Goal: Information Seeking & Learning: Learn about a topic

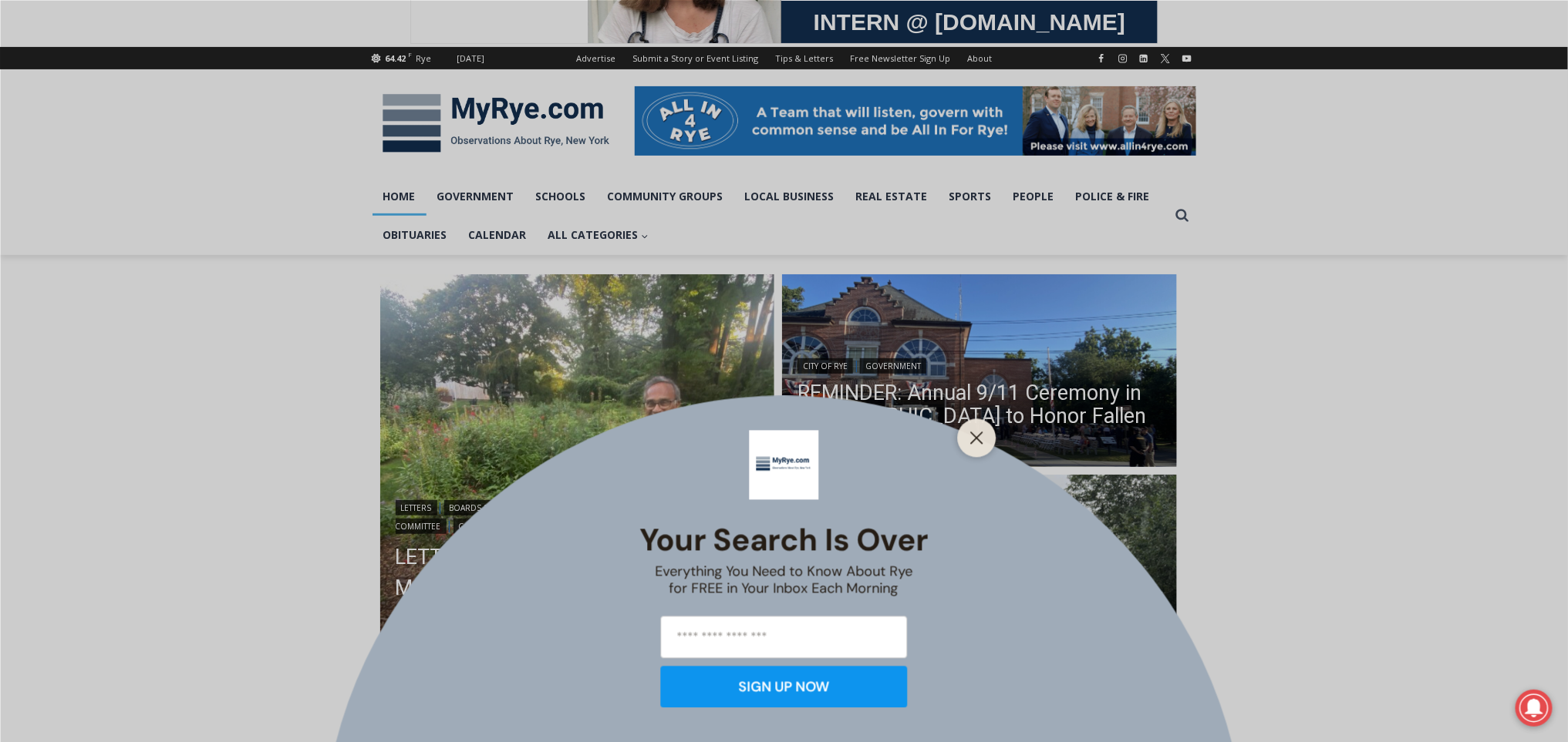
scroll to position [179, 0]
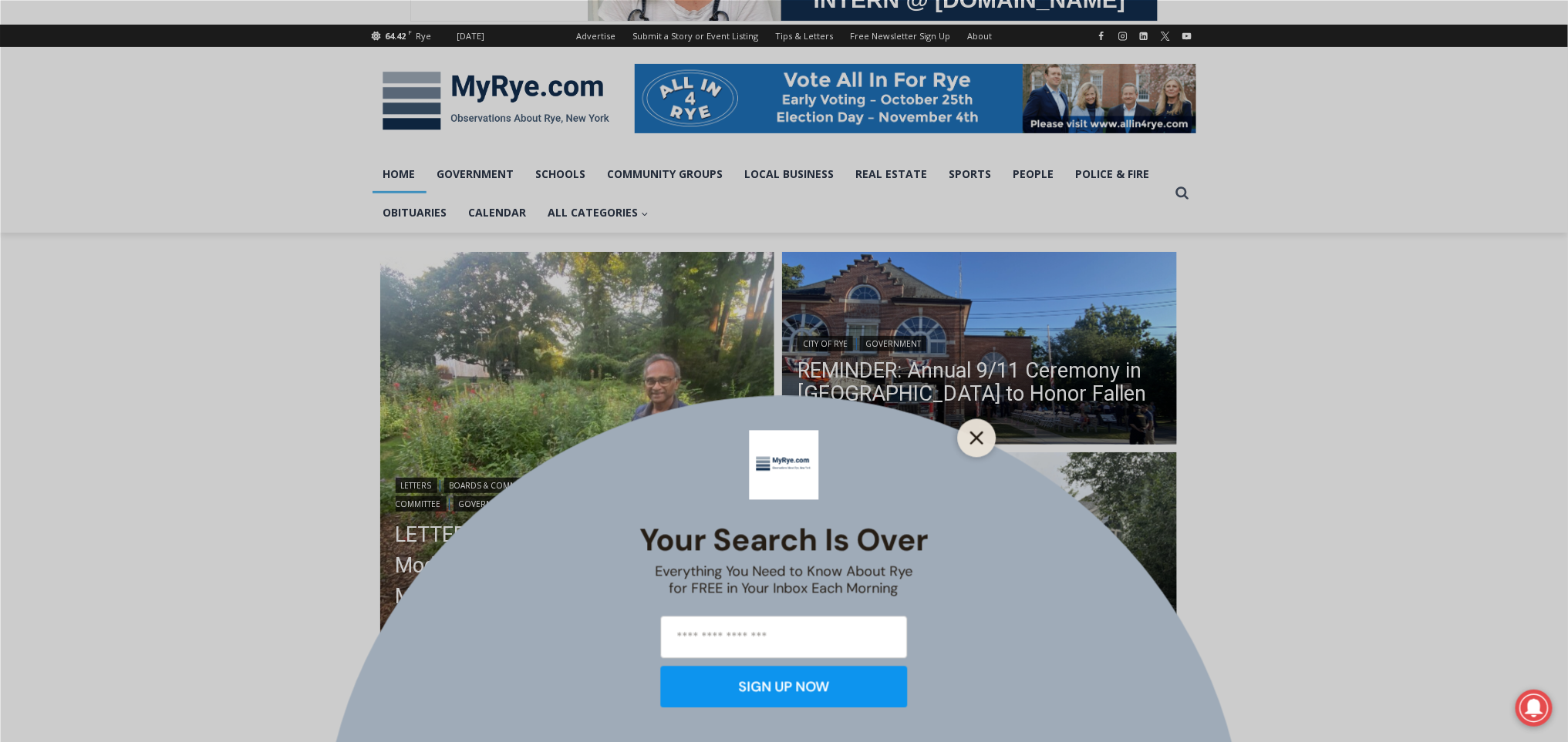
click at [975, 431] on icon "Close" at bounding box center [977, 438] width 14 height 14
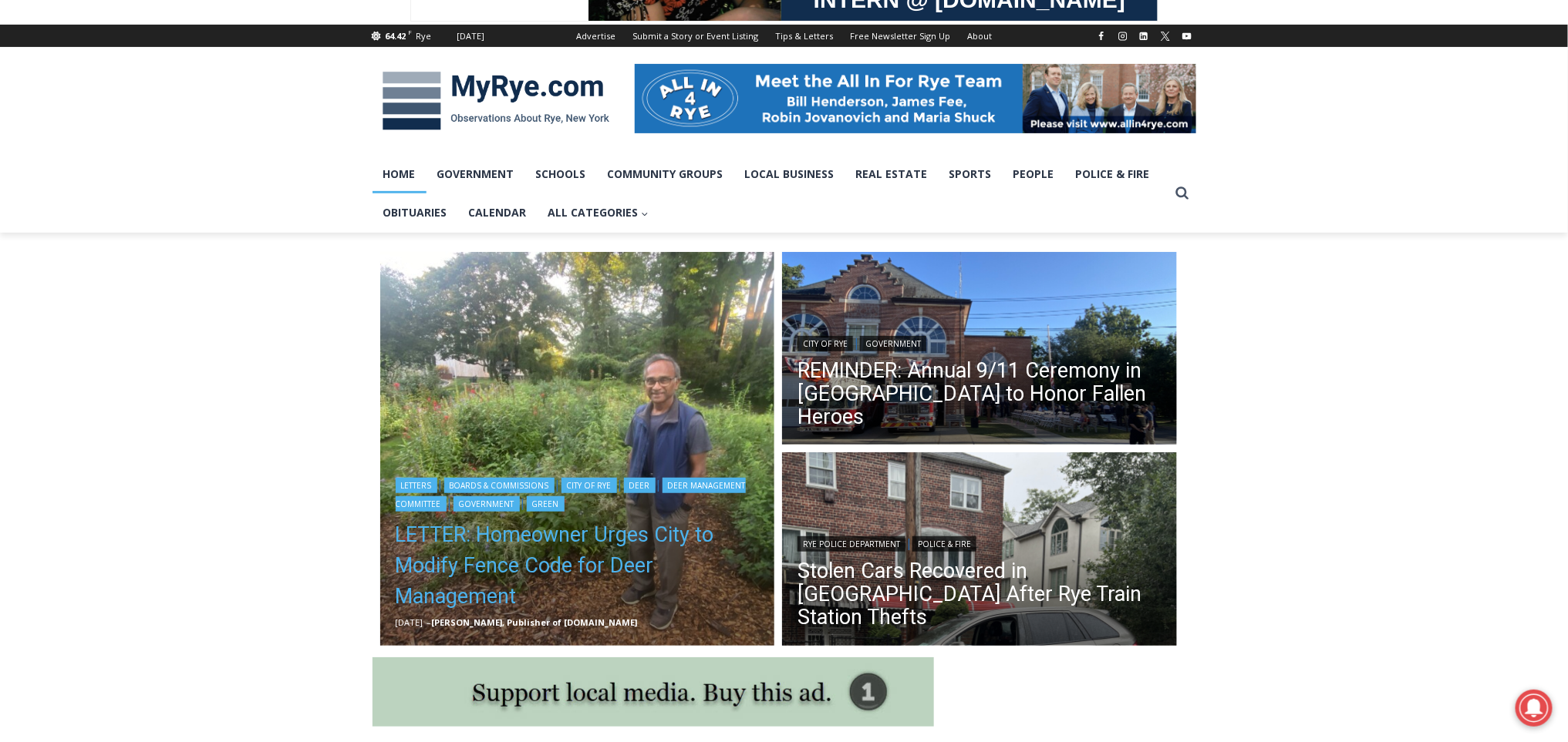
click at [577, 538] on link "LETTER: Homeowner Urges City to Modify Fence Code for Deer Management" at bounding box center [577, 565] width 364 height 92
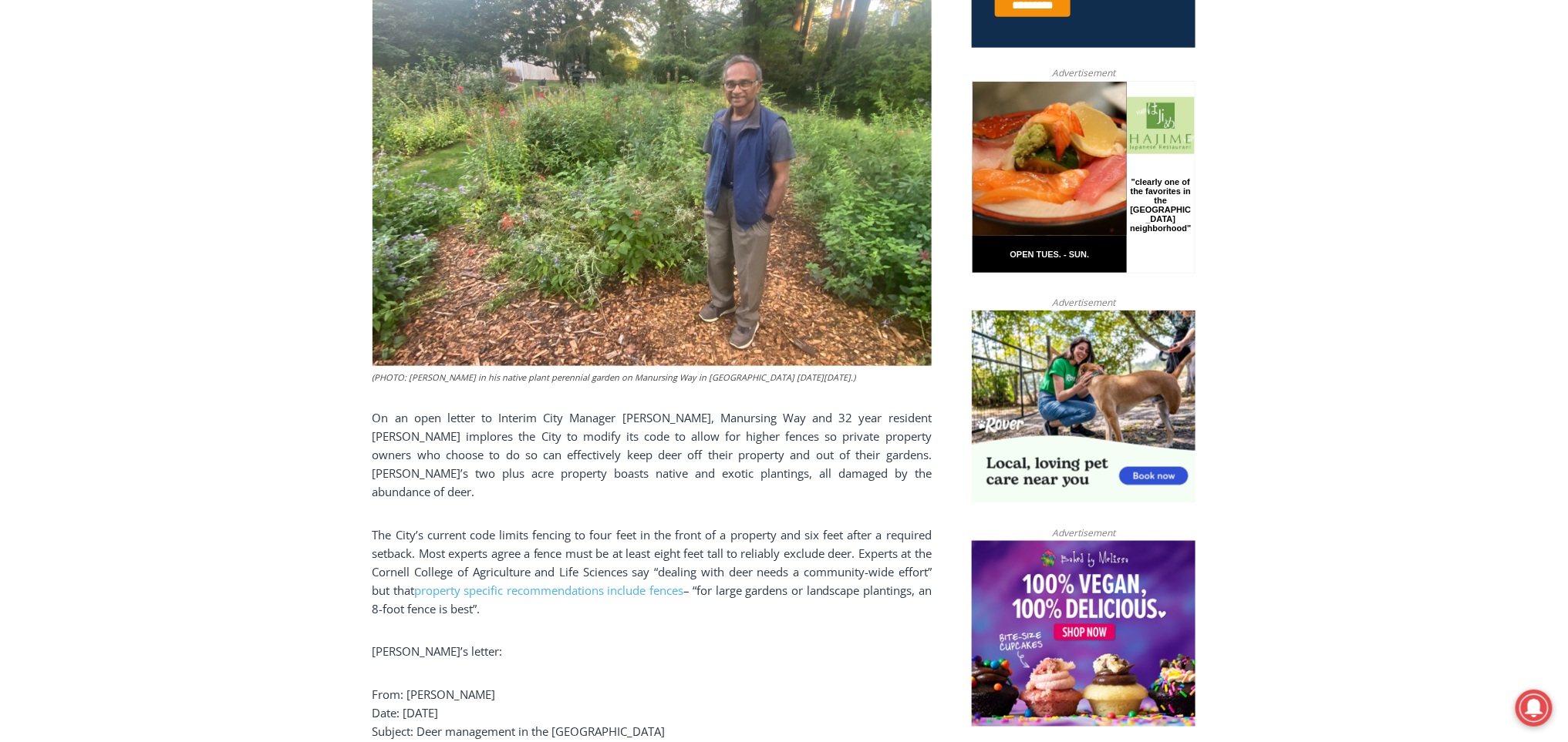
scroll to position [646, 0]
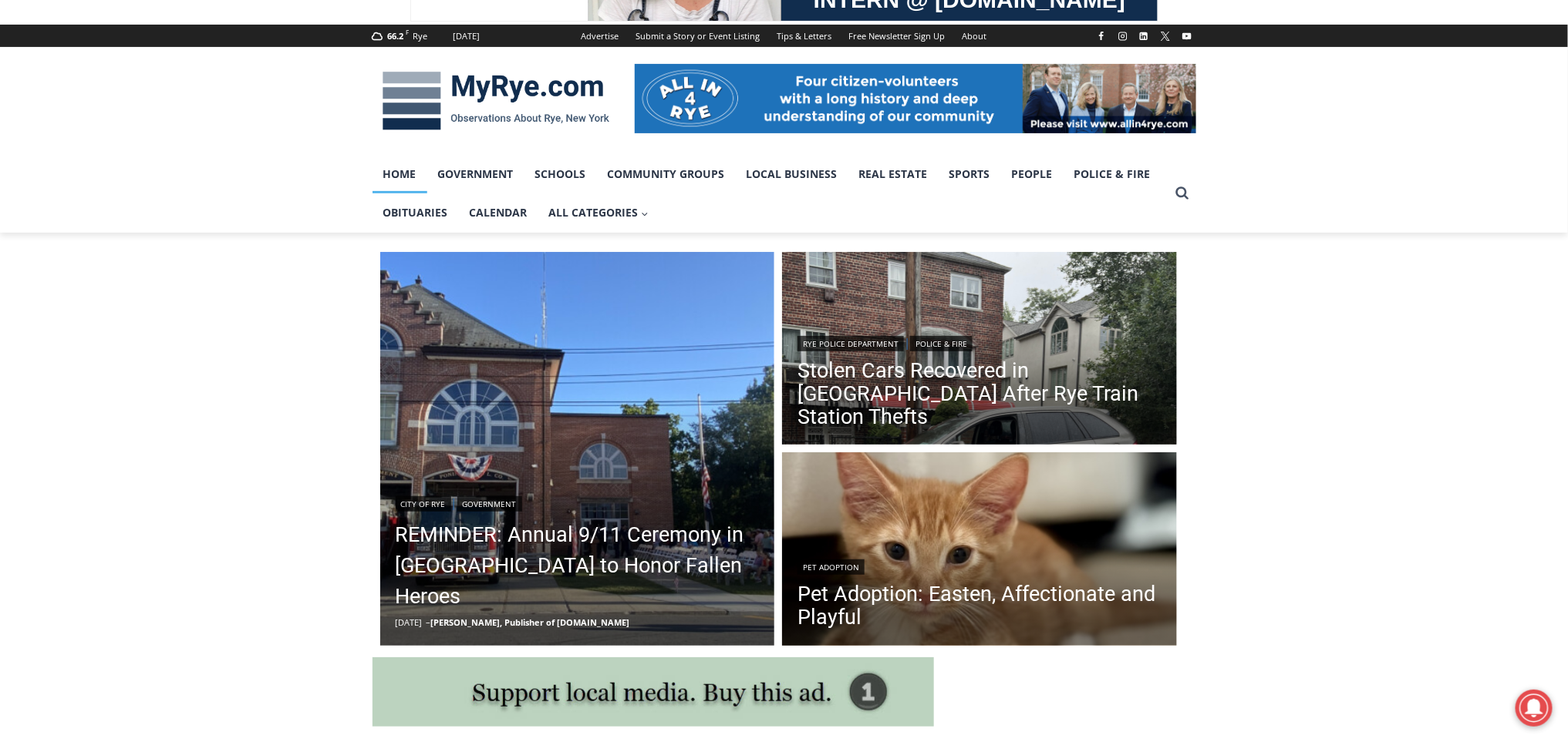
click at [529, 93] on img at bounding box center [496, 101] width 247 height 80
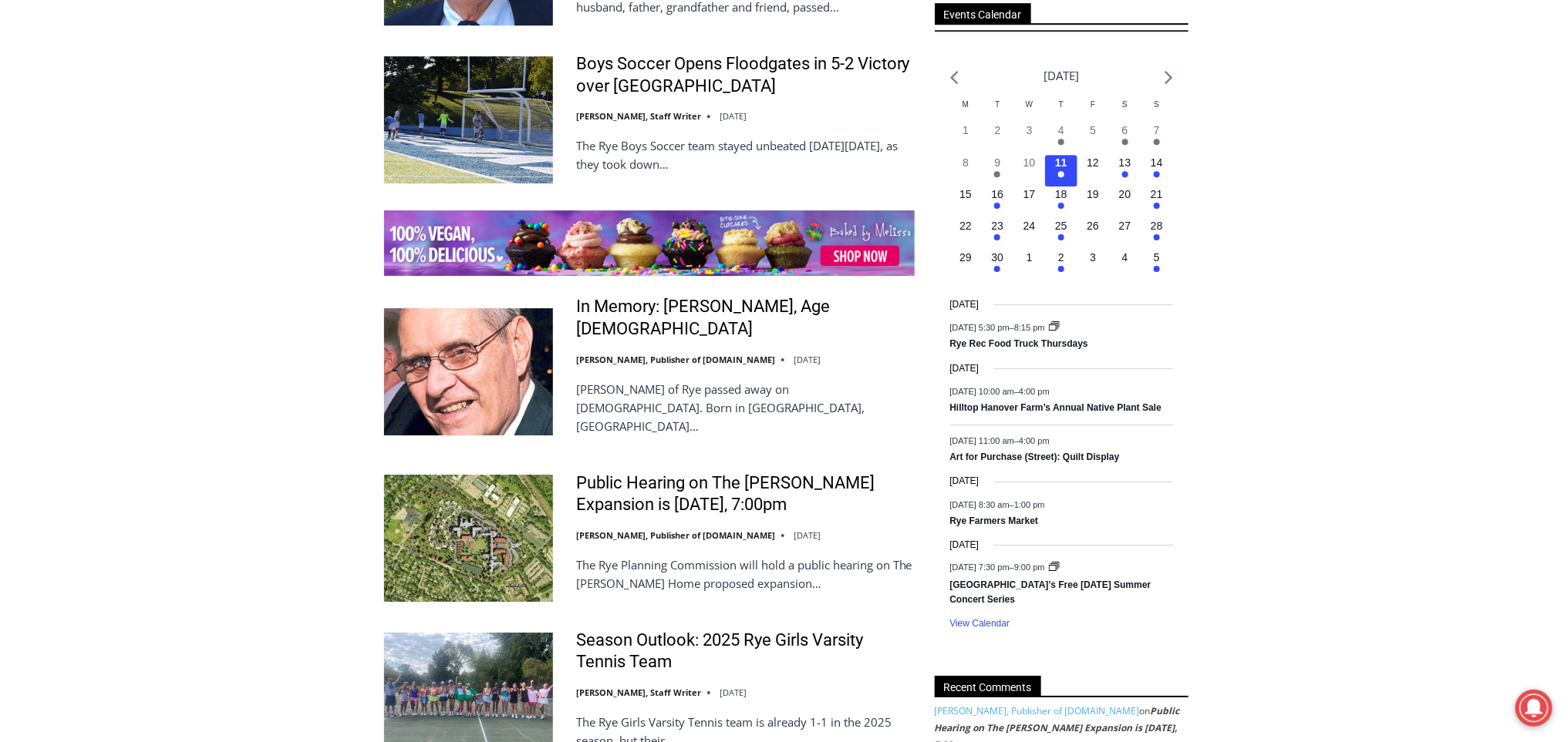
scroll to position [2251, 0]
